Goal: Task Accomplishment & Management: Use online tool/utility

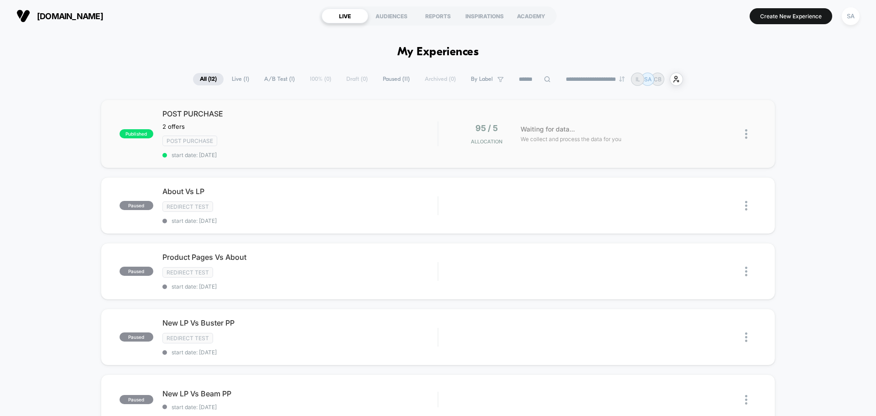
click at [570, 138] on span "We collect and process the data for you" at bounding box center [571, 139] width 101 height 9
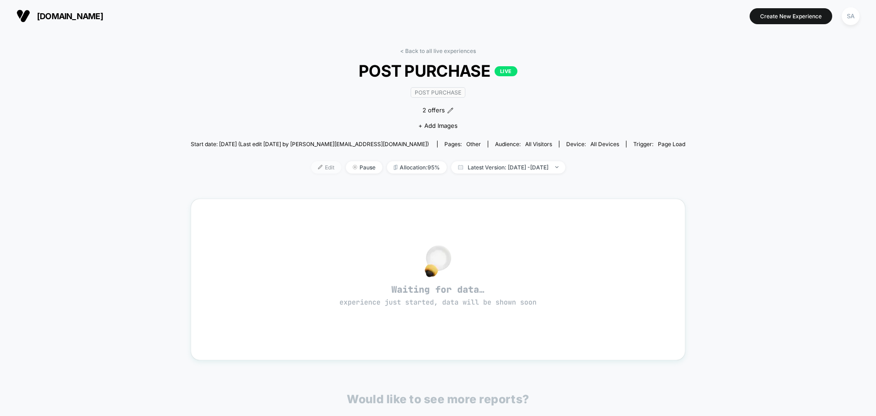
click at [314, 164] on span "Edit" at bounding box center [326, 167] width 30 height 12
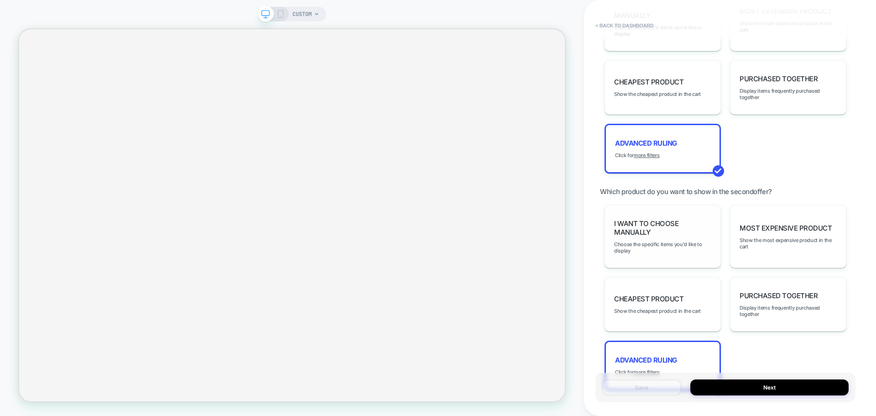
scroll to position [791, 0]
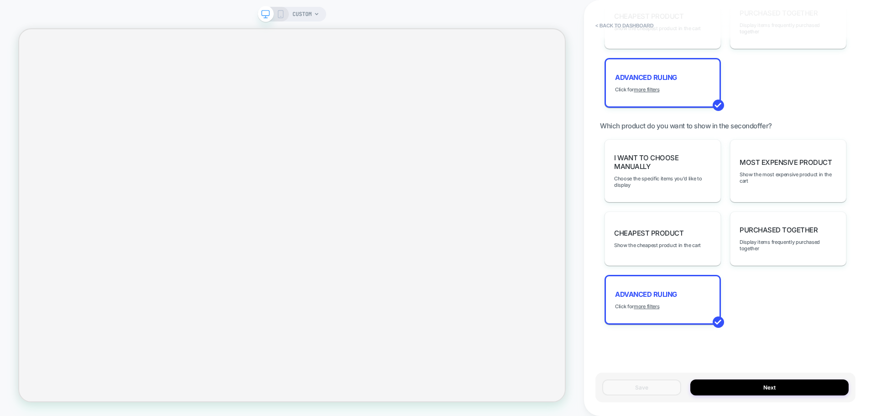
click at [167, 13] on div "CUSTOM" at bounding box center [292, 208] width 584 height 398
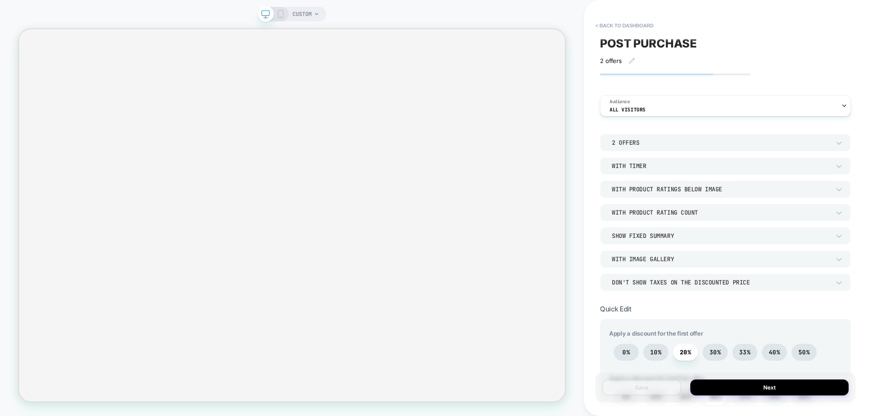
scroll to position [0, 0]
click at [646, 28] on button "< back to dashboard" at bounding box center [624, 25] width 67 height 15
